Goal: Navigation & Orientation: Find specific page/section

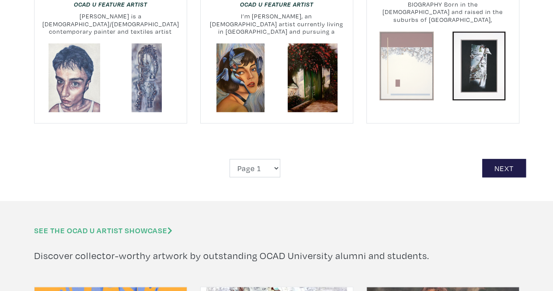
scroll to position [2098, 0]
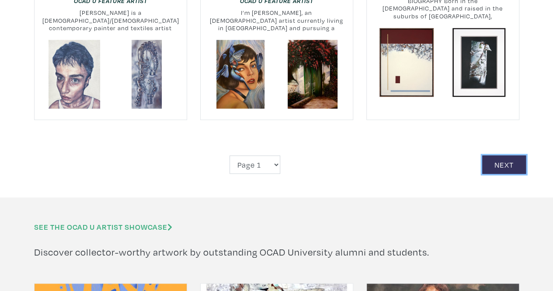
click at [505, 155] on link "Next" at bounding box center [504, 164] width 44 height 19
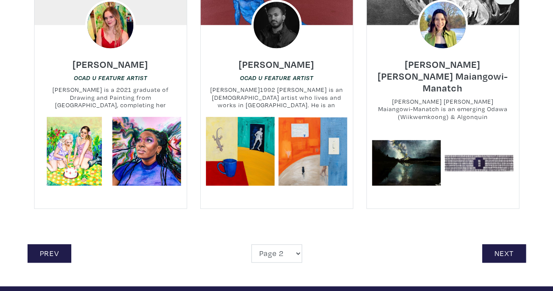
scroll to position [2011, 0]
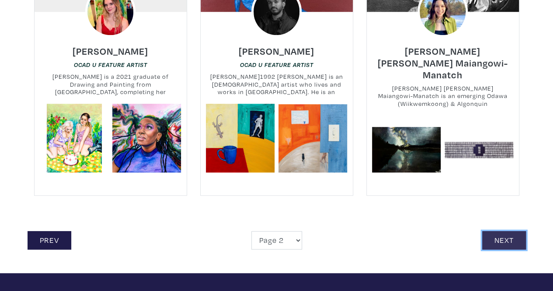
click at [513, 231] on link "Next" at bounding box center [504, 240] width 44 height 19
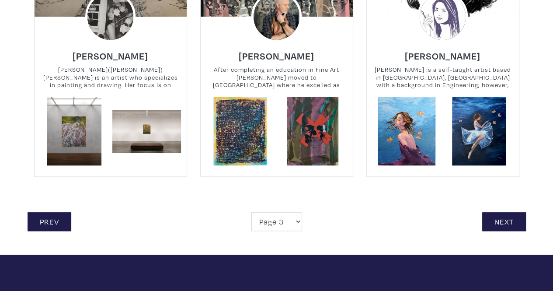
scroll to position [2055, 0]
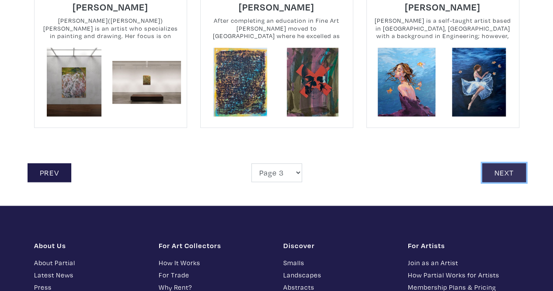
click at [519, 163] on link "Next" at bounding box center [504, 172] width 44 height 19
